Goal: Task Accomplishment & Management: Use online tool/utility

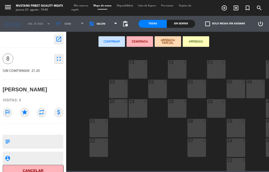
click at [41, 140] on textarea at bounding box center [37, 141] width 51 height 11
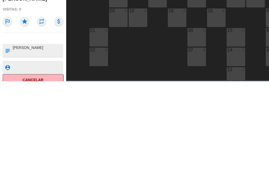
type textarea "[PERSON_NAME]"
click at [39, 130] on div at bounding box center [33, 129] width 61 height 4
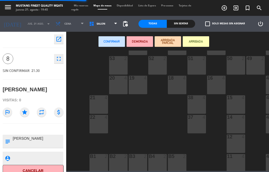
scroll to position [51, 0]
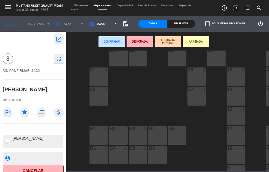
click at [235, 99] on div "14 4" at bounding box center [235, 96] width 19 height 19
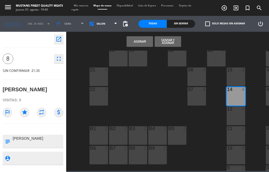
click at [236, 115] on div "12 4" at bounding box center [235, 116] width 19 height 19
click at [140, 42] on button "Asignar" at bounding box center [139, 41] width 26 height 11
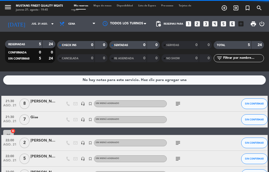
click at [102, 7] on span "Mapa de mesas" at bounding box center [102, 5] width 23 height 2
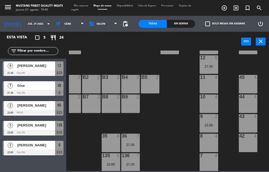
scroll to position [102, 27]
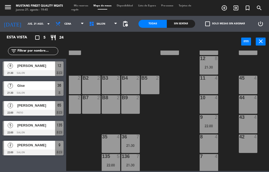
click at [204, 127] on div "22:00" at bounding box center [209, 126] width 19 height 4
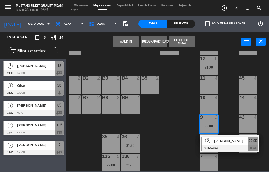
click at [212, 107] on div "10 4" at bounding box center [209, 104] width 19 height 19
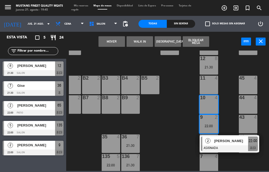
click at [115, 44] on button "Mover" at bounding box center [111, 41] width 26 height 11
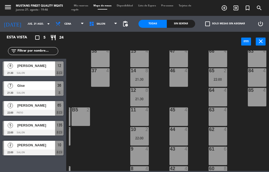
scroll to position [71, 96]
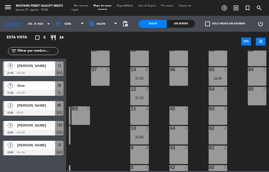
click at [219, 75] on div "65 2 22:00" at bounding box center [217, 76] width 19 height 19
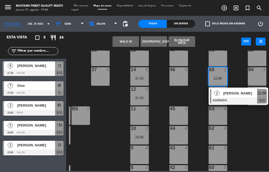
click at [139, 155] on div "9 4" at bounding box center [139, 155] width 19 height 19
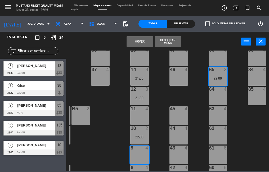
click at [141, 47] on div "Mover Bloquear Mesa power_input close" at bounding box center [153, 42] width 175 height 20
click at [34, 113] on div at bounding box center [33, 113] width 61 height 6
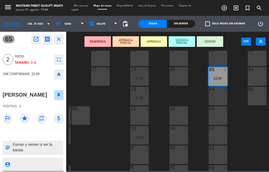
click at [103, 141] on div "73 4 72 4 71 4 69 8 70 4 80 8 50 2 53 2 52 2 51 2 49 2 68 6 81 8 18 4 16 4 19 4…" at bounding box center [169, 111] width 200 height 120
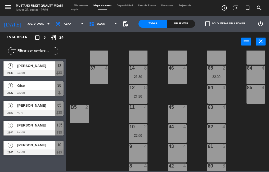
scroll to position [74, 98]
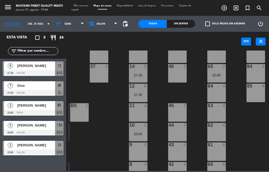
click at [219, 70] on div "65 2 22:00" at bounding box center [216, 73] width 19 height 19
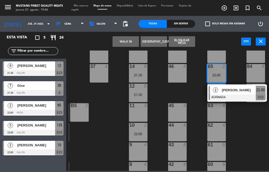
click at [134, 153] on div "9 4" at bounding box center [138, 151] width 19 height 19
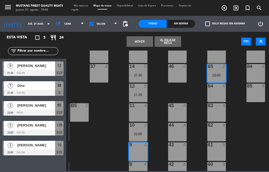
click at [140, 41] on button "Mover" at bounding box center [139, 41] width 26 height 11
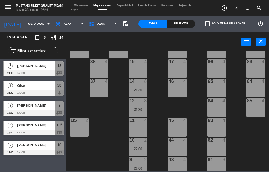
scroll to position [58, 98]
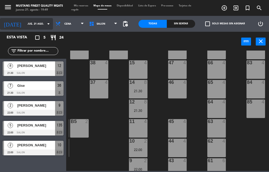
click at [28, 23] on input "jue. 21 ago." at bounding box center [42, 24] width 34 height 8
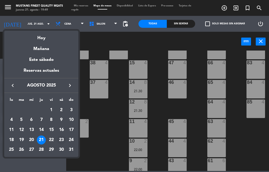
click at [61, 140] on div "23" at bounding box center [61, 139] width 9 height 9
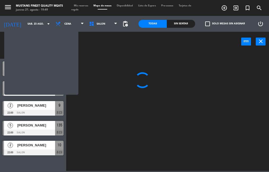
scroll to position [0, 0]
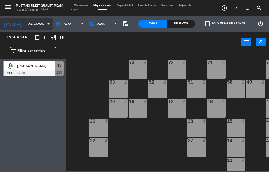
click at [25, 24] on input "sáb. 23 ago." at bounding box center [42, 24] width 34 height 8
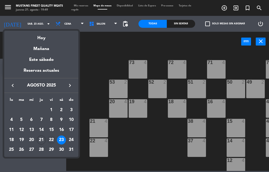
click at [51, 143] on div "22" at bounding box center [51, 139] width 9 height 9
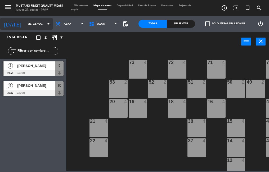
click at [25, 24] on input "vie. 22 ago." at bounding box center [42, 24] width 34 height 8
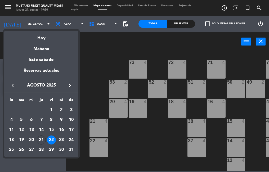
click at [62, 150] on div "30" at bounding box center [61, 150] width 9 height 9
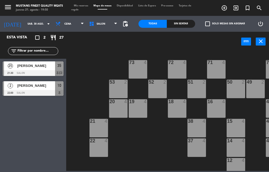
click at [32, 71] on div at bounding box center [33, 73] width 61 height 6
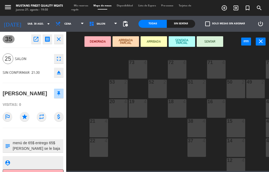
click at [85, 93] on div "73 4 72 4 71 4 69 8 70 4 80 8 50 2 53 2 52 2 51 2 49 2 68 6 81 8 18 4 16 4 19 4…" at bounding box center [169, 111] width 200 height 120
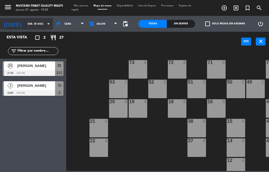
click at [25, 22] on input "sáb. 30 ago." at bounding box center [42, 24] width 34 height 8
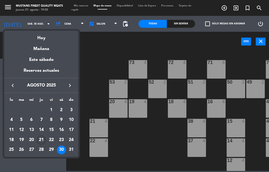
click at [41, 142] on div "21" at bounding box center [41, 139] width 9 height 9
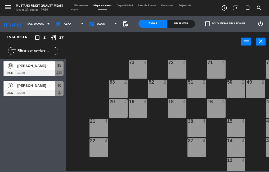
type input "jue. 21 ago."
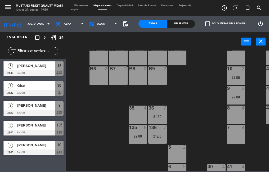
scroll to position [132, 0]
